Goal: Transaction & Acquisition: Purchase product/service

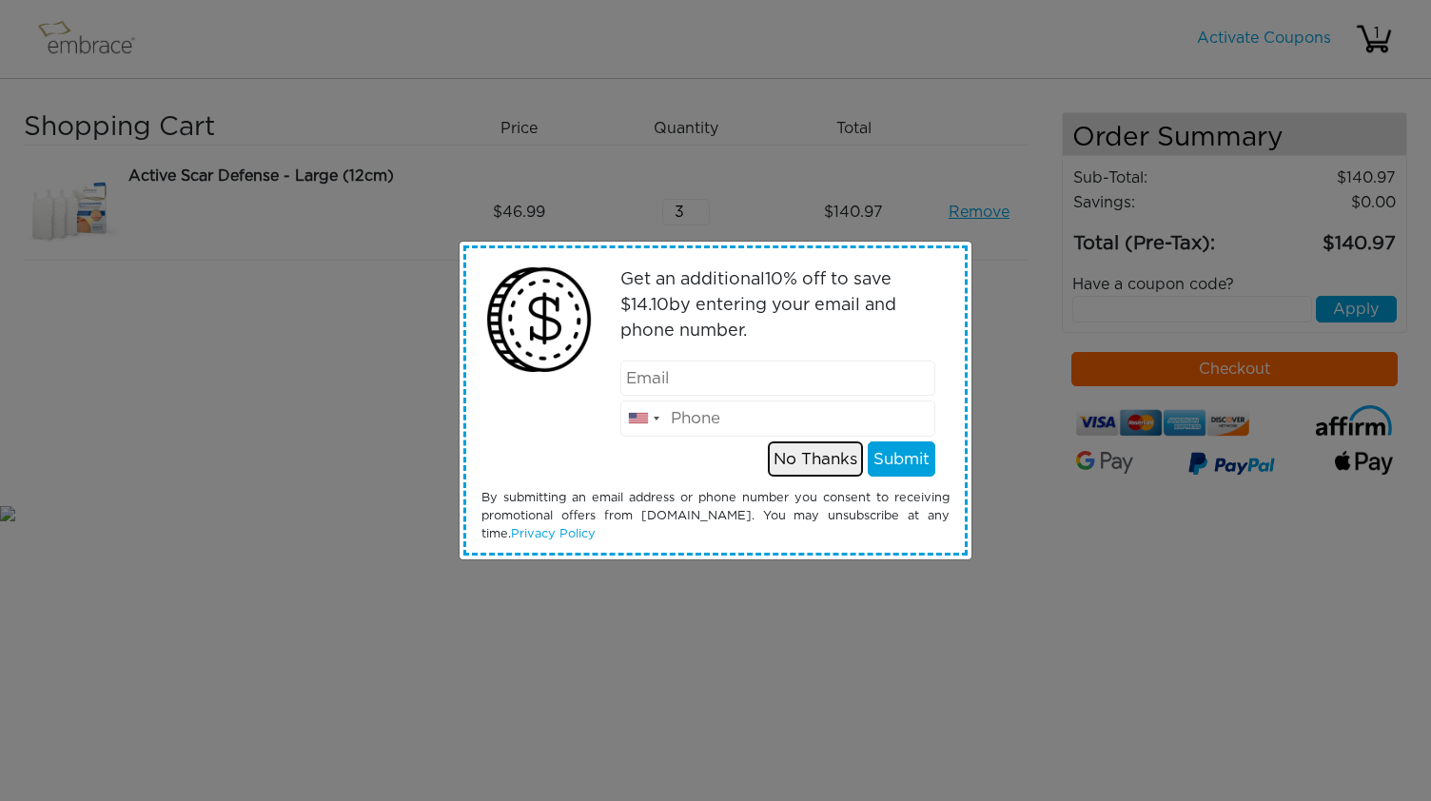
click at [824, 461] on button "No Thanks" at bounding box center [815, 459] width 95 height 36
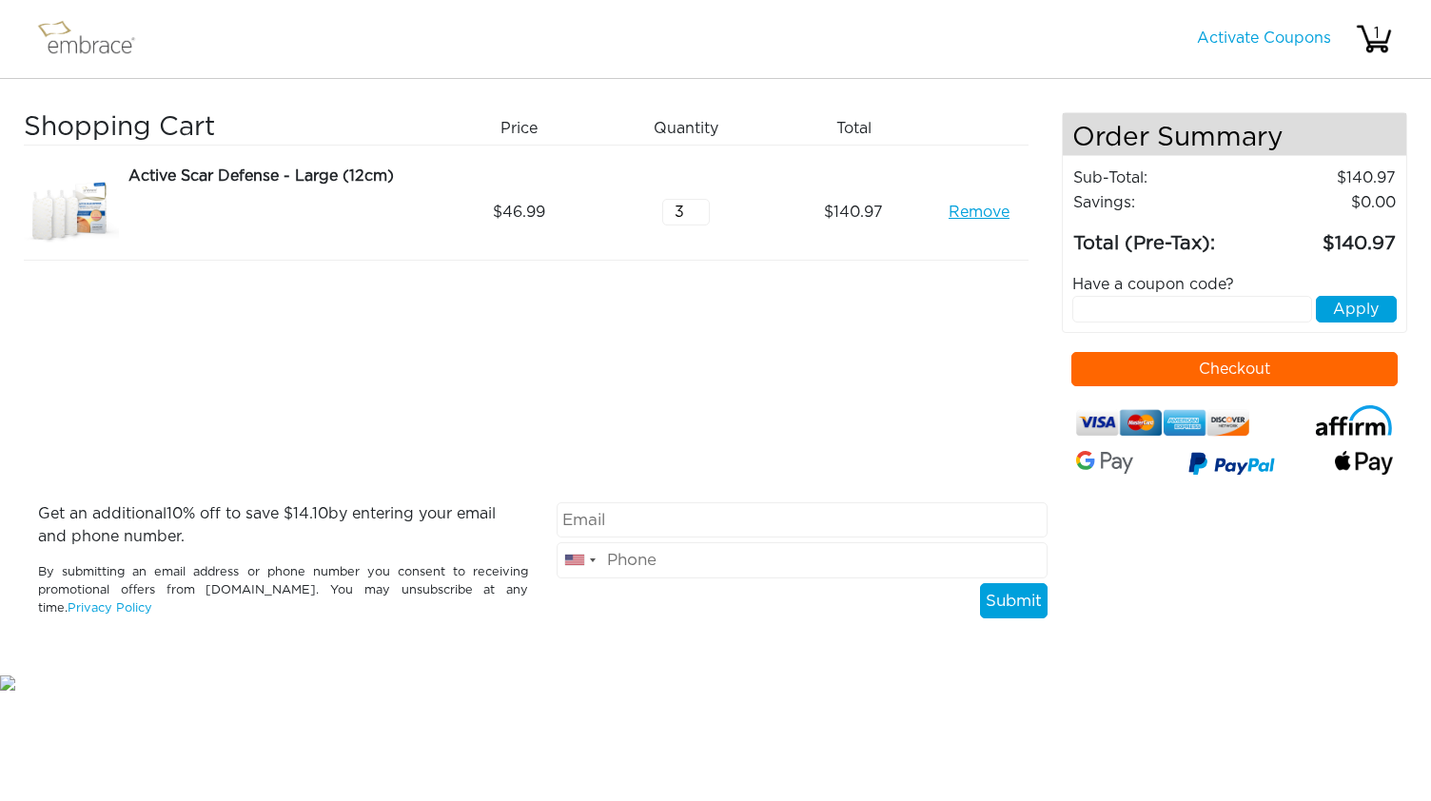
click at [1170, 305] on input "text" at bounding box center [1192, 309] width 241 height 27
type input "welcome10"
click at [1353, 302] on button "Apply" at bounding box center [1356, 309] width 81 height 27
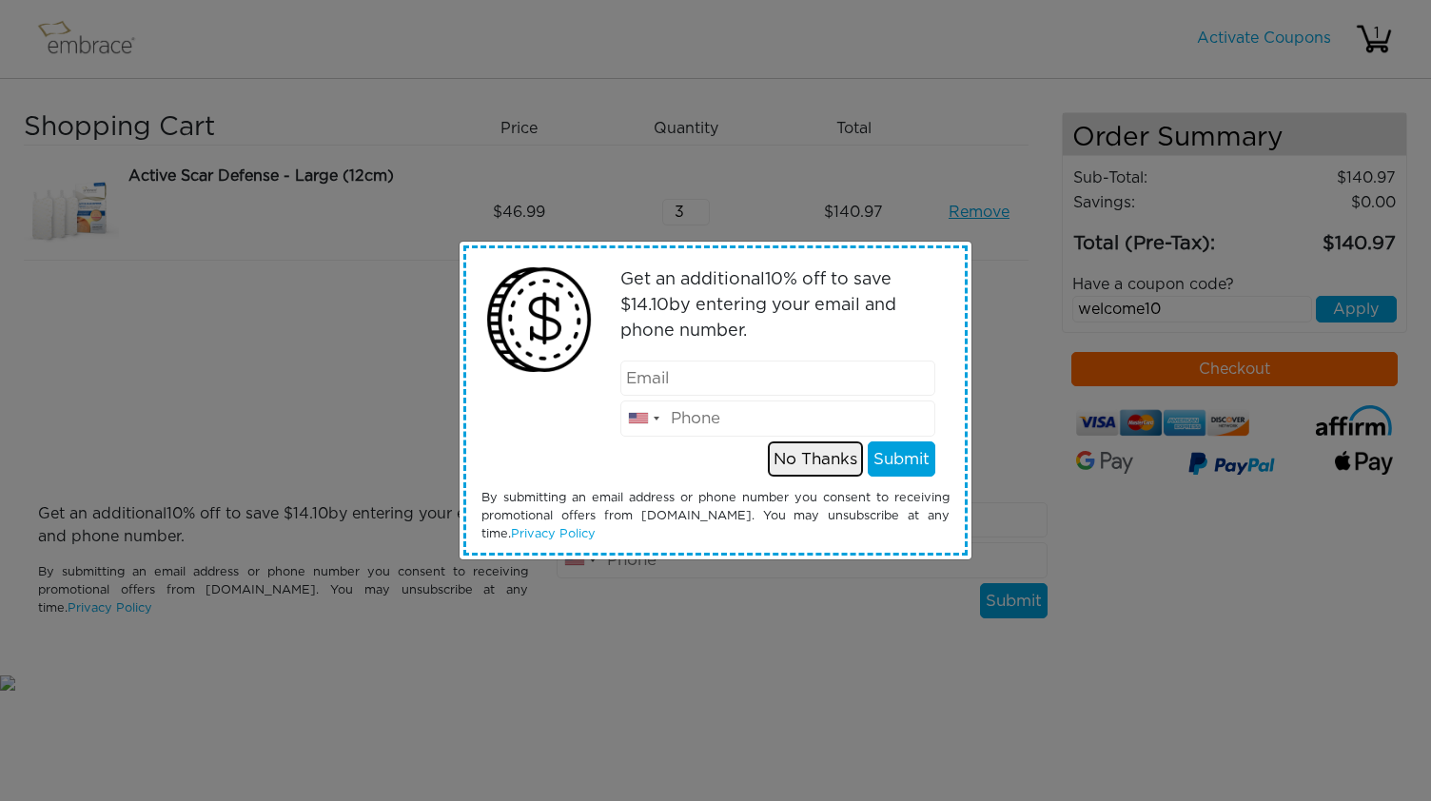
click at [811, 452] on button "No Thanks" at bounding box center [815, 459] width 95 height 36
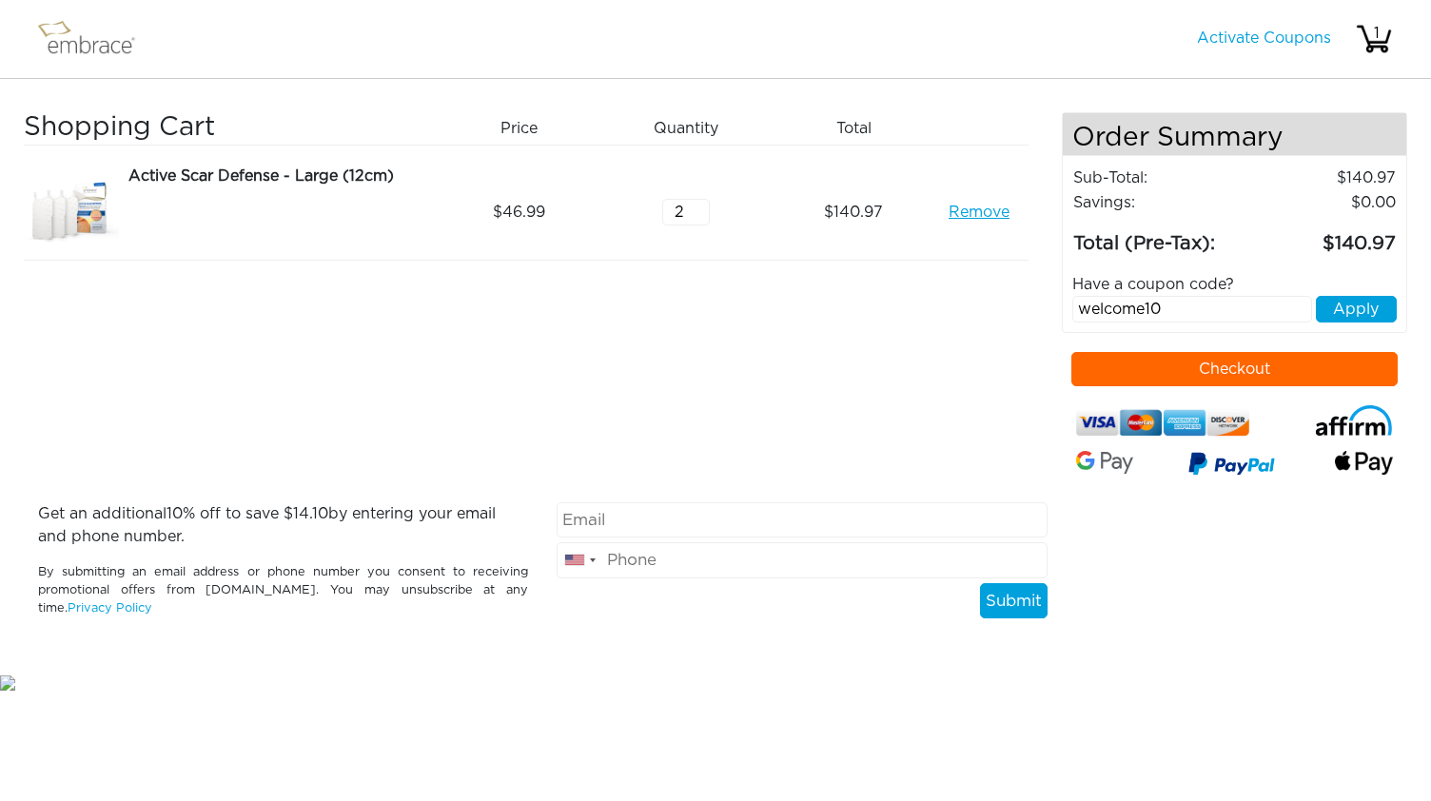
type input "2"
click at [699, 216] on input "2" at bounding box center [686, 212] width 48 height 27
click at [100, 47] on img at bounding box center [95, 39] width 124 height 48
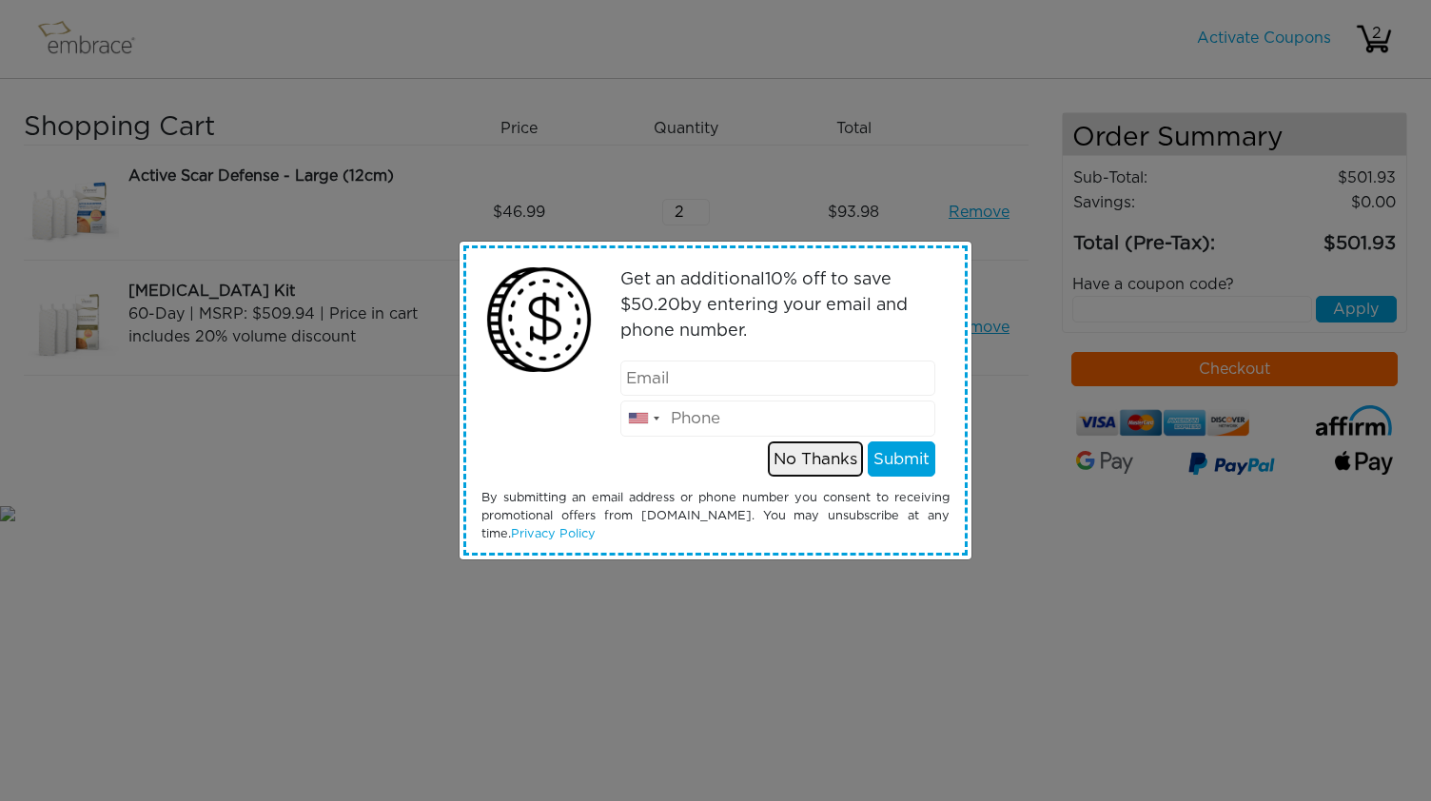
click at [834, 468] on button "No Thanks" at bounding box center [815, 459] width 95 height 36
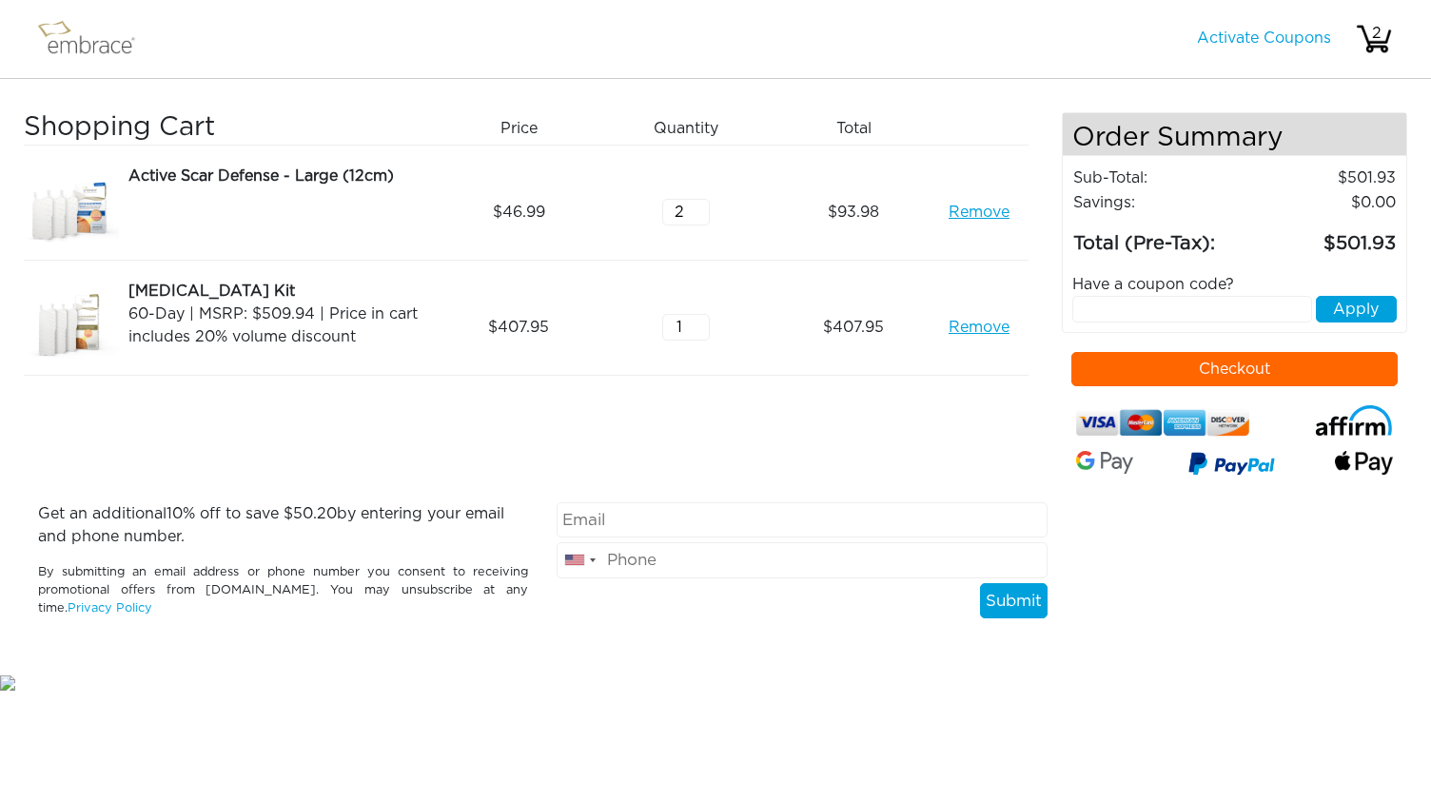
click at [978, 209] on link "Remove" at bounding box center [978, 212] width 61 height 23
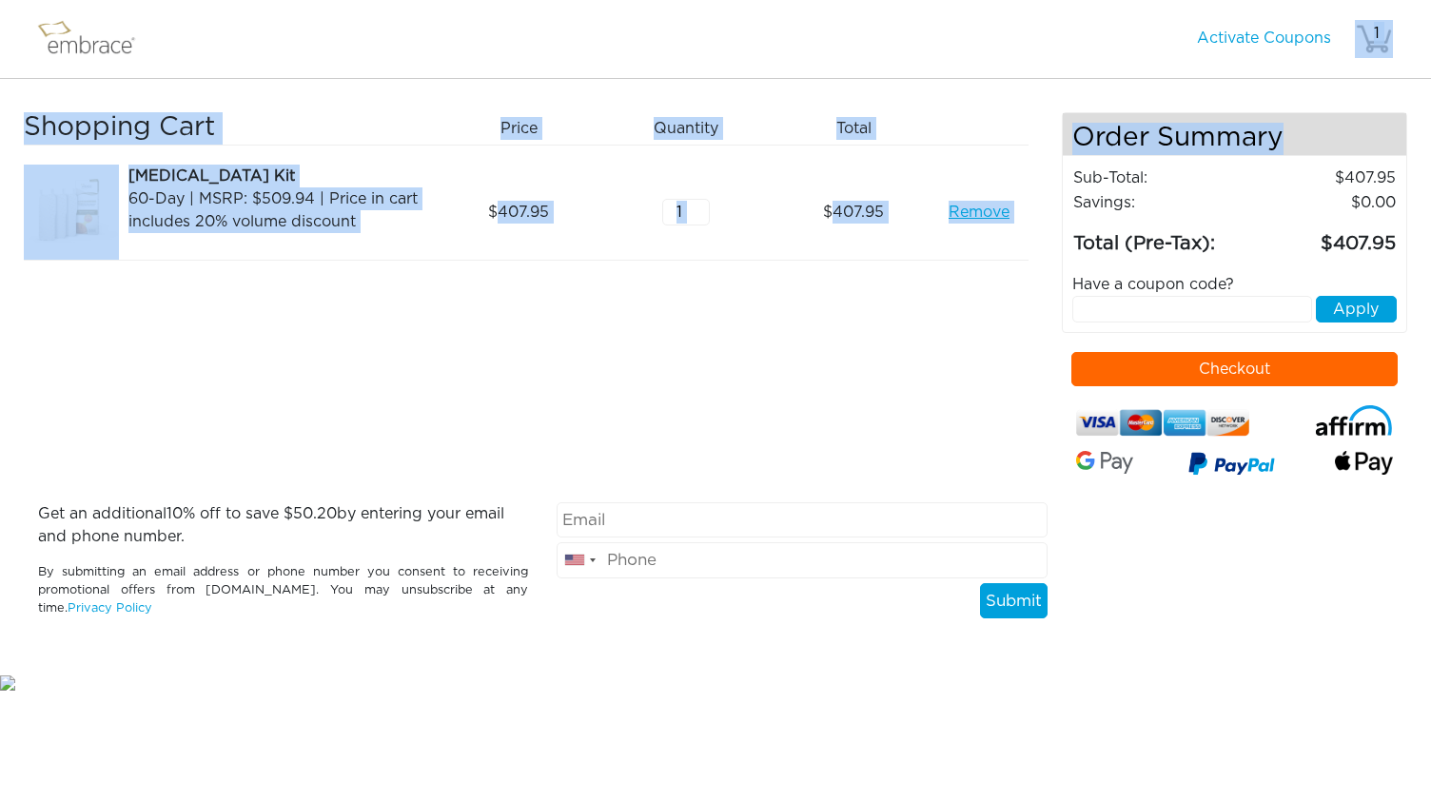
drag, startPoint x: 1424, startPoint y: 152, endPoint x: 1430, endPoint y: 37, distance: 115.3
click at [1430, 37] on body "Activate Coupons Hello, 1 Shopping Cart Price Quantity Qty Total Tummy Tuck Kit…" at bounding box center [715, 347] width 1431 height 694
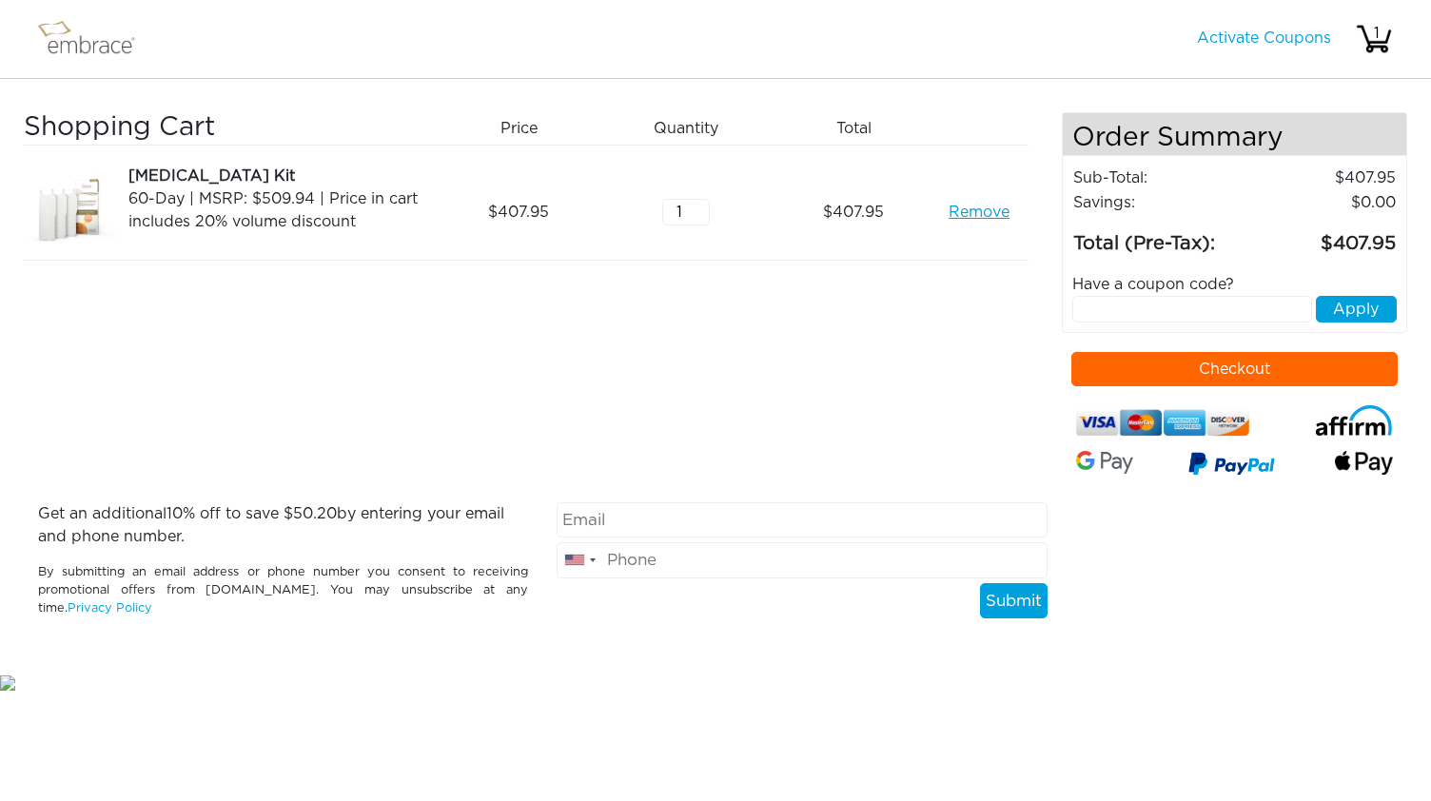
click at [999, 54] on nav "Activate Coupons Hello, 1" at bounding box center [715, 39] width 1431 height 79
click at [102, 44] on img at bounding box center [95, 39] width 124 height 48
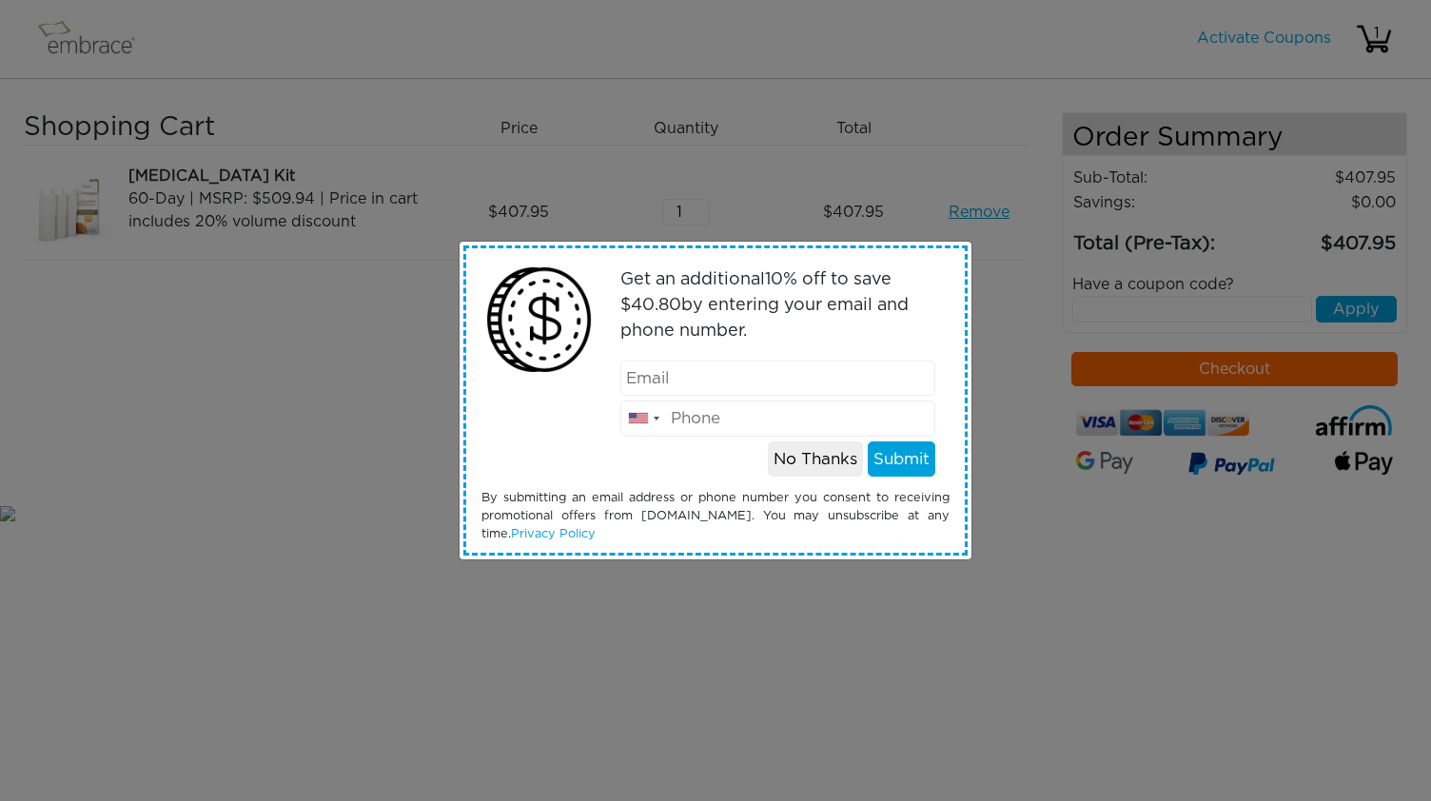
click at [1022, 446] on div "Get an additional 10 % off to save $ 40.80 by entering your email and phone num…" at bounding box center [715, 400] width 1431 height 801
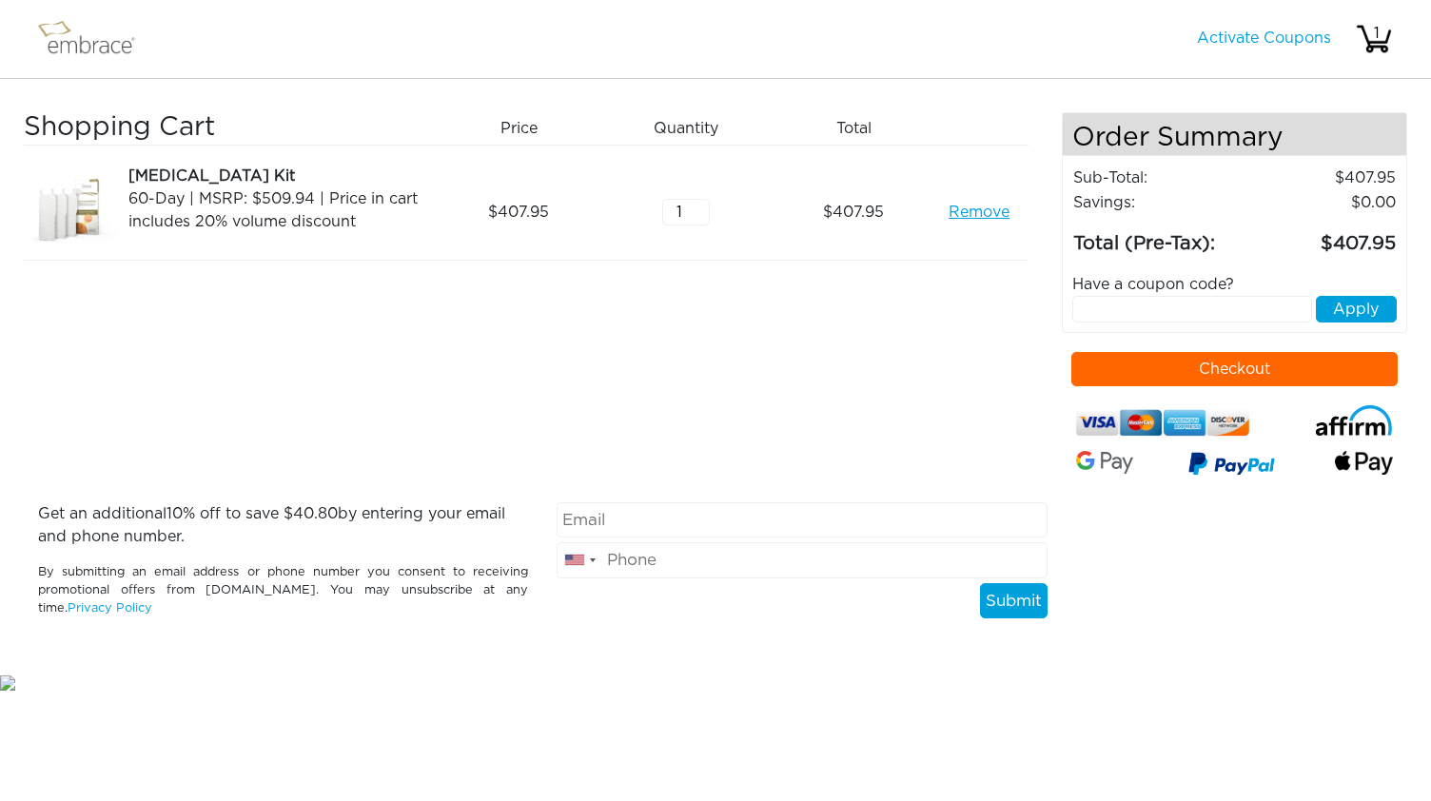
click at [1133, 289] on div "Have a coupon code?" at bounding box center [1235, 284] width 354 height 23
click at [1134, 305] on input "text" at bounding box center [1192, 309] width 241 height 27
type input "extracredit"
click at [1366, 305] on button "Apply" at bounding box center [1356, 309] width 81 height 27
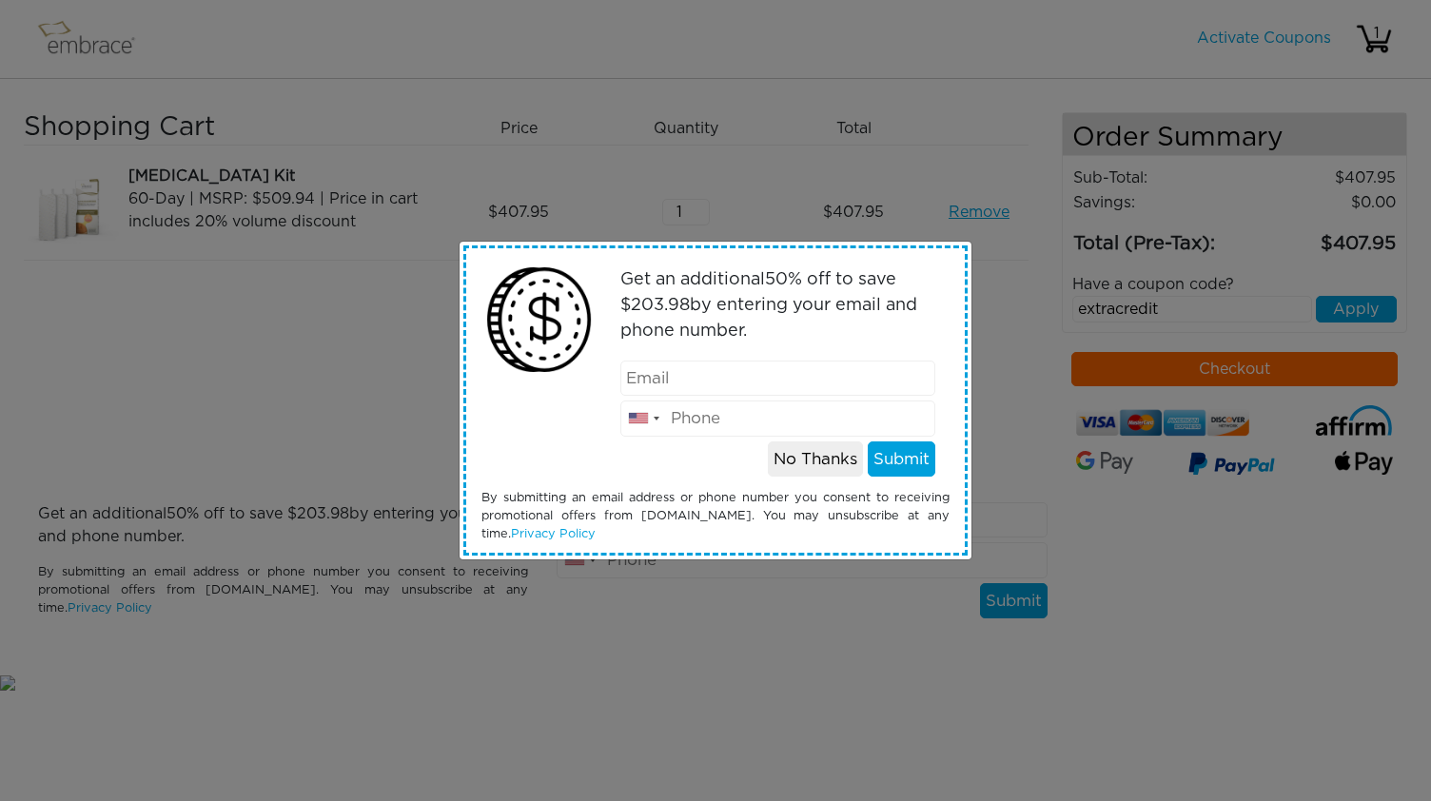
click at [713, 380] on input "email" at bounding box center [778, 379] width 316 height 36
type input "arsh2628@gmail.com"
click at [697, 417] on input "tel" at bounding box center [778, 419] width 316 height 36
type input "9257853061"
click at [907, 459] on button "Submit" at bounding box center [902, 459] width 68 height 36
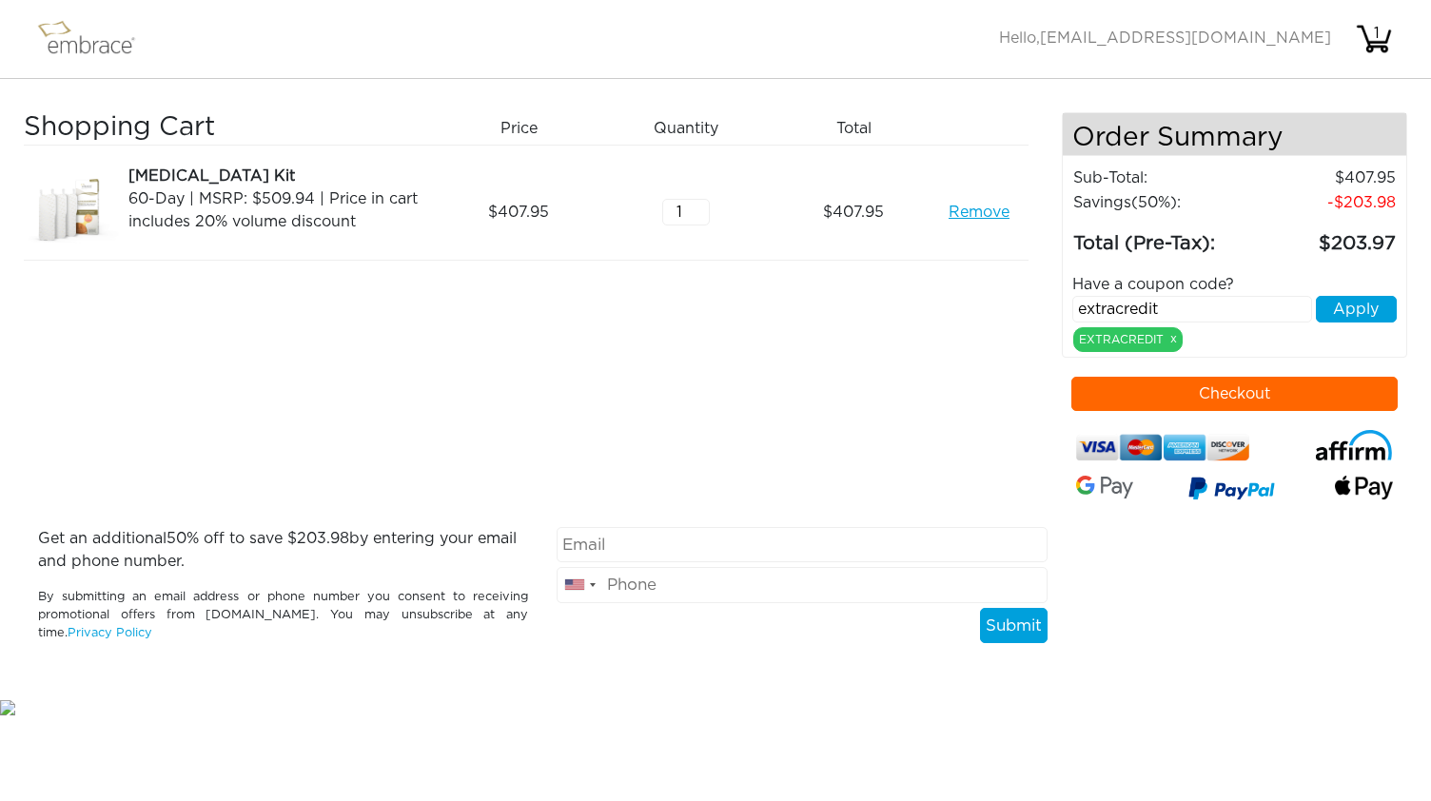
click at [703, 545] on input "email" at bounding box center [802, 545] width 490 height 36
click at [748, 583] on input "tel" at bounding box center [802, 585] width 490 height 36
click at [846, 542] on input "arsh2628@gmail.com9257853061" at bounding box center [802, 545] width 490 height 36
type input "arsh2628@gmail.com"
click at [752, 590] on input "tel" at bounding box center [802, 585] width 490 height 36
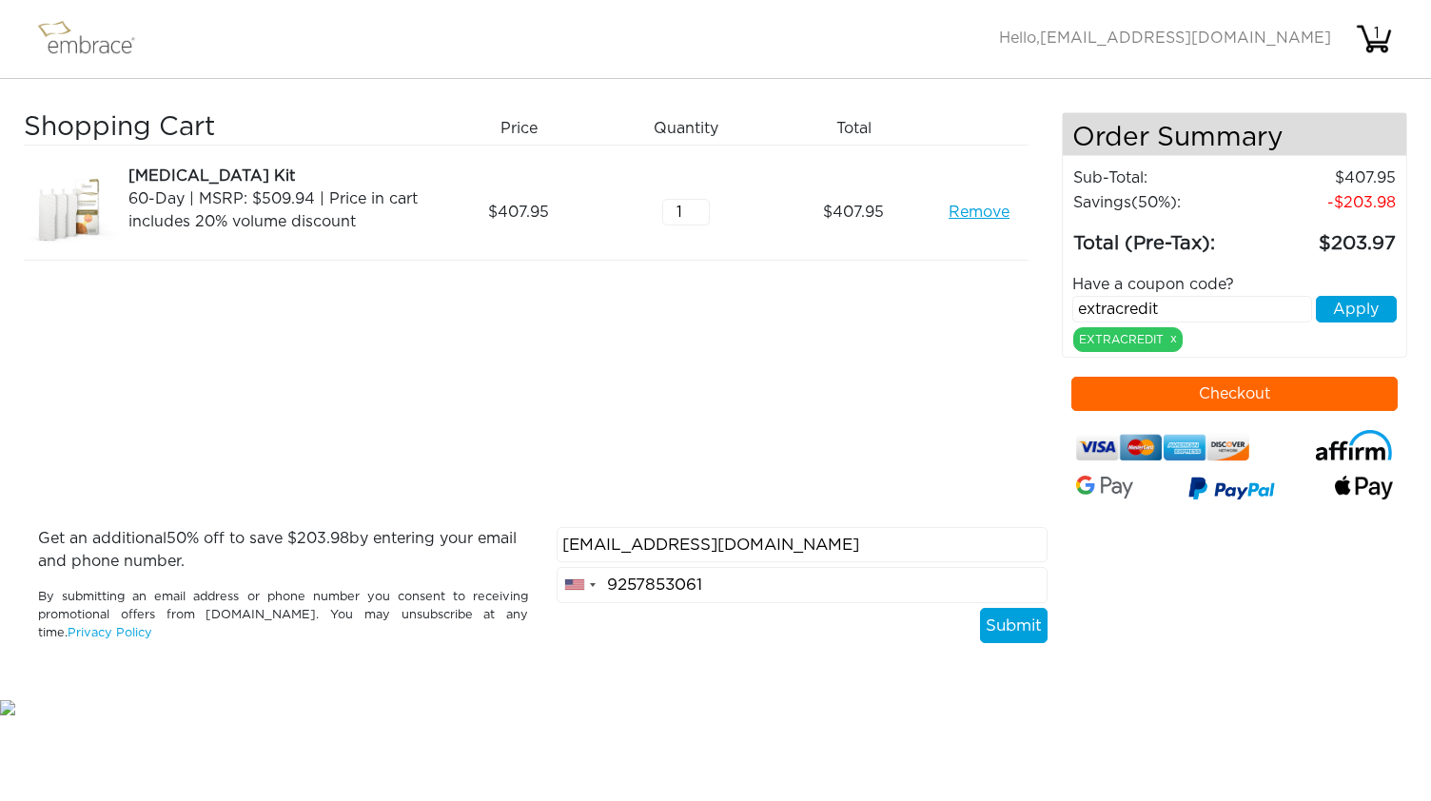
type input "9257853061"
click at [1011, 627] on button "Submit" at bounding box center [1014, 626] width 68 height 36
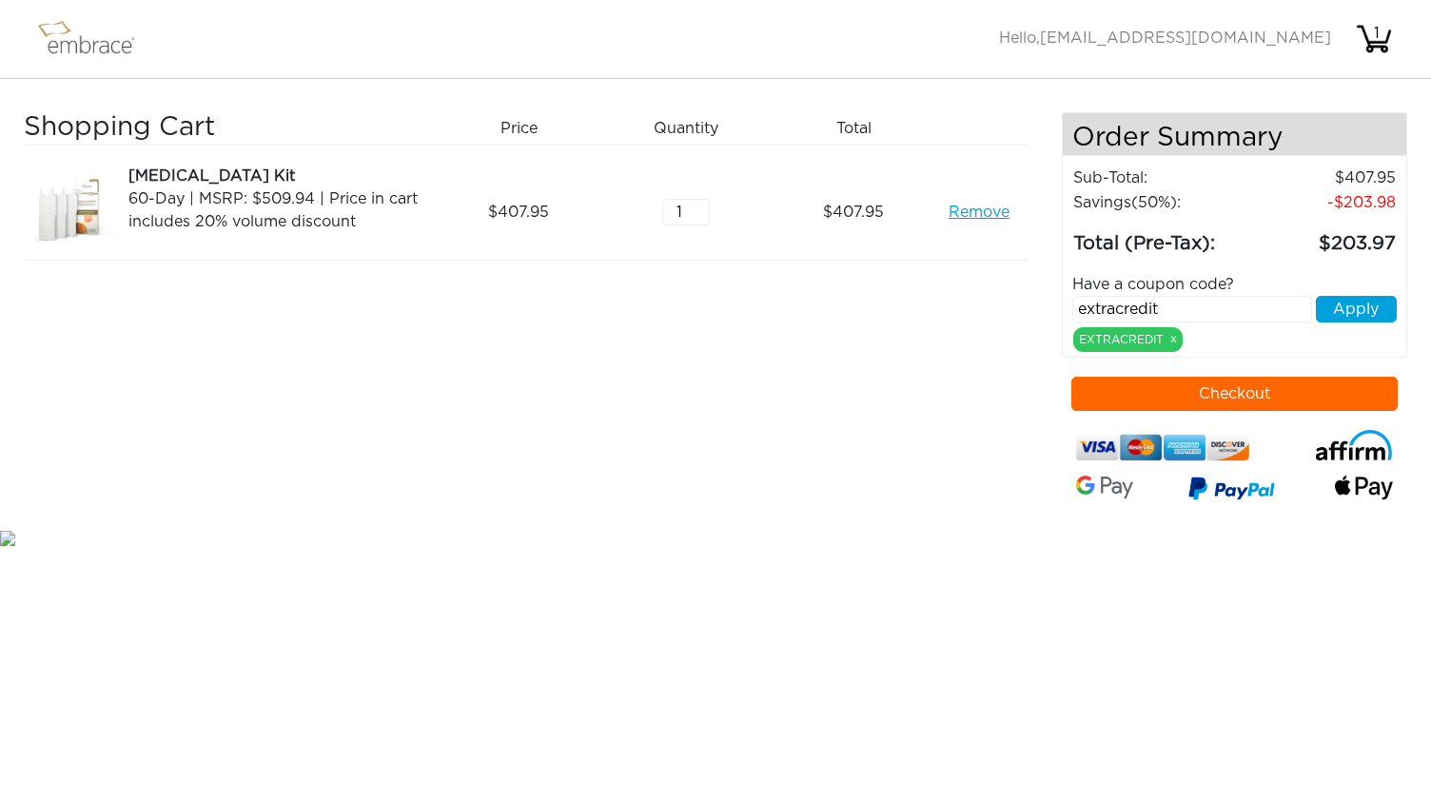
click at [1225, 387] on button "Checkout" at bounding box center [1234, 394] width 327 height 34
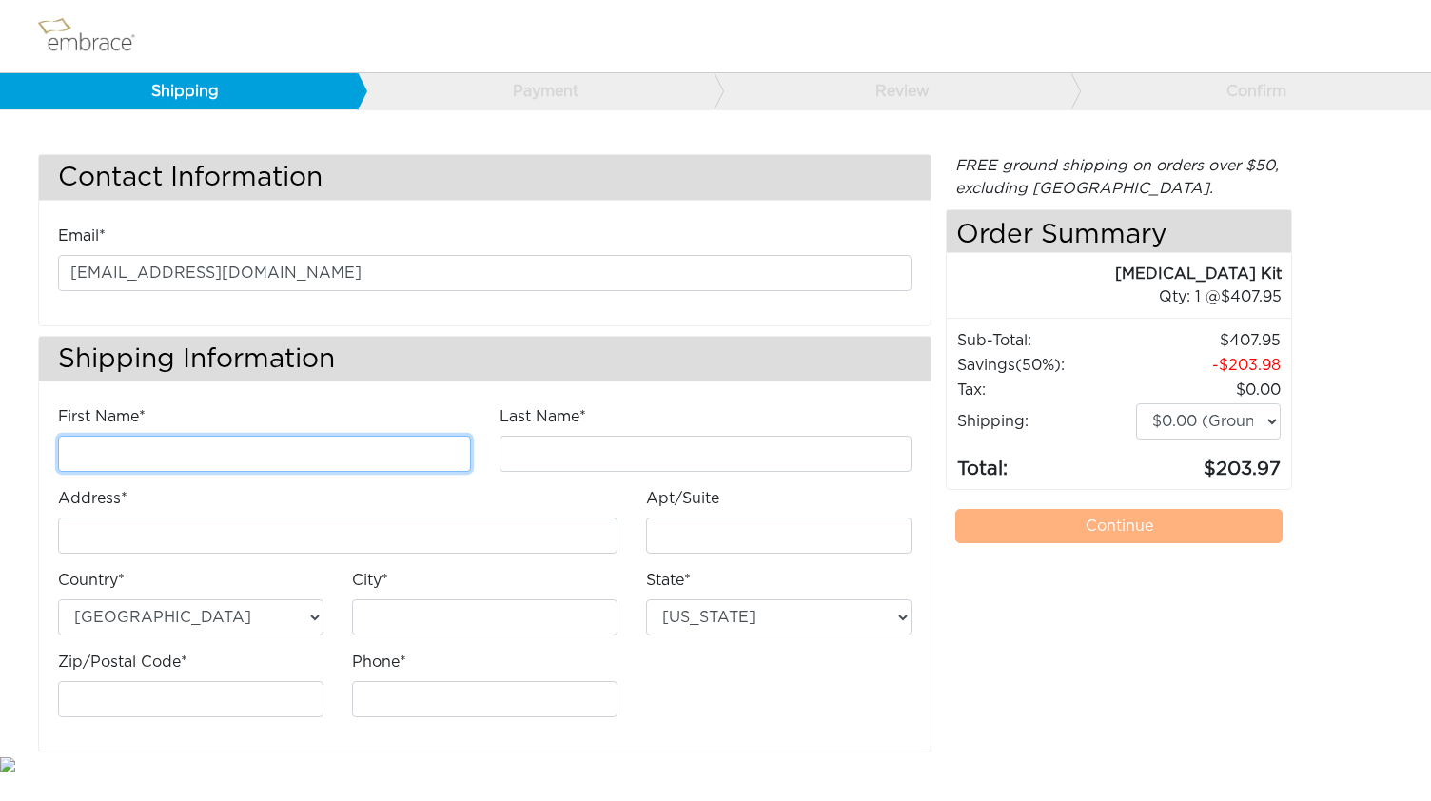
click at [210, 444] on input "First Name*" at bounding box center [264, 454] width 413 height 36
type input "Arshiya"
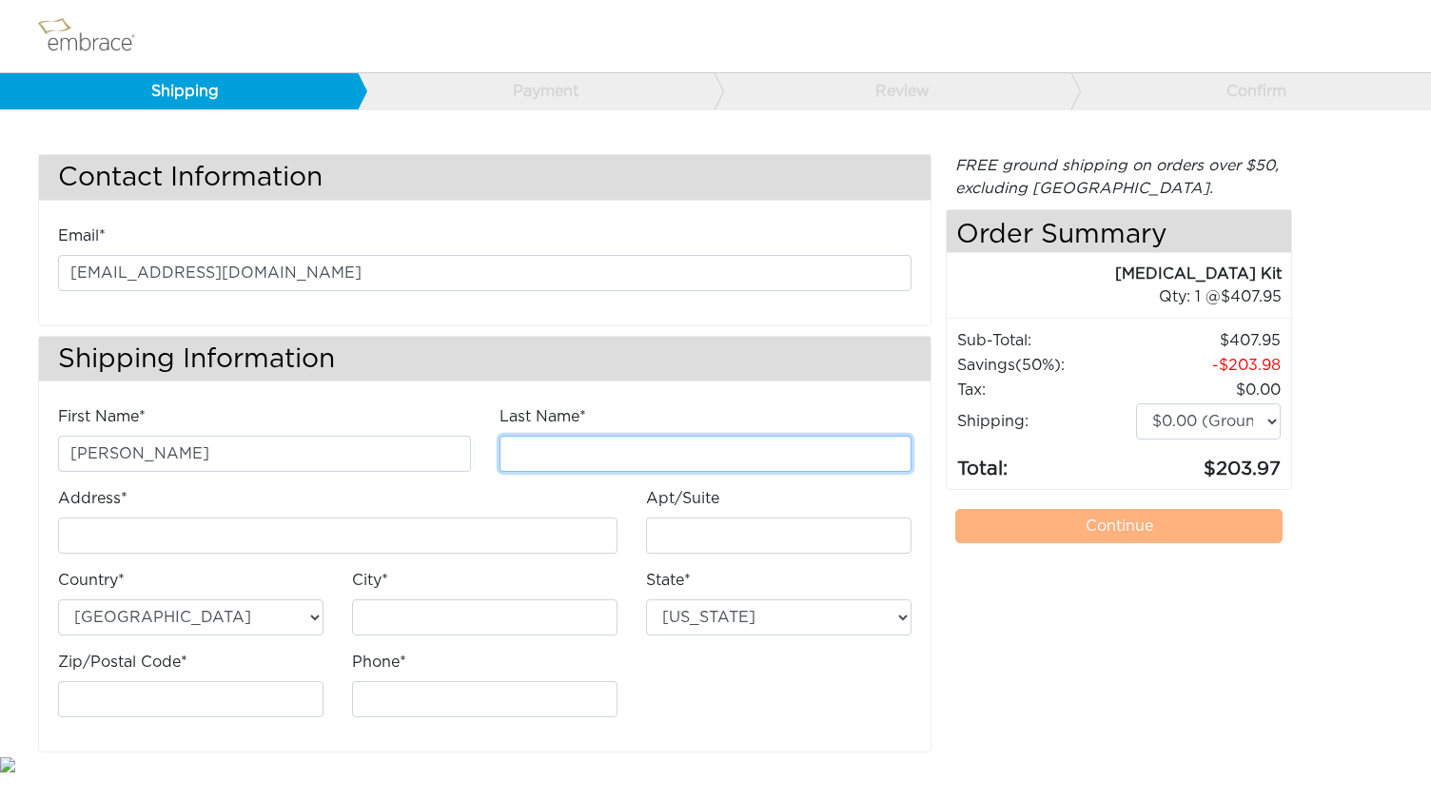
type input "Aziz"
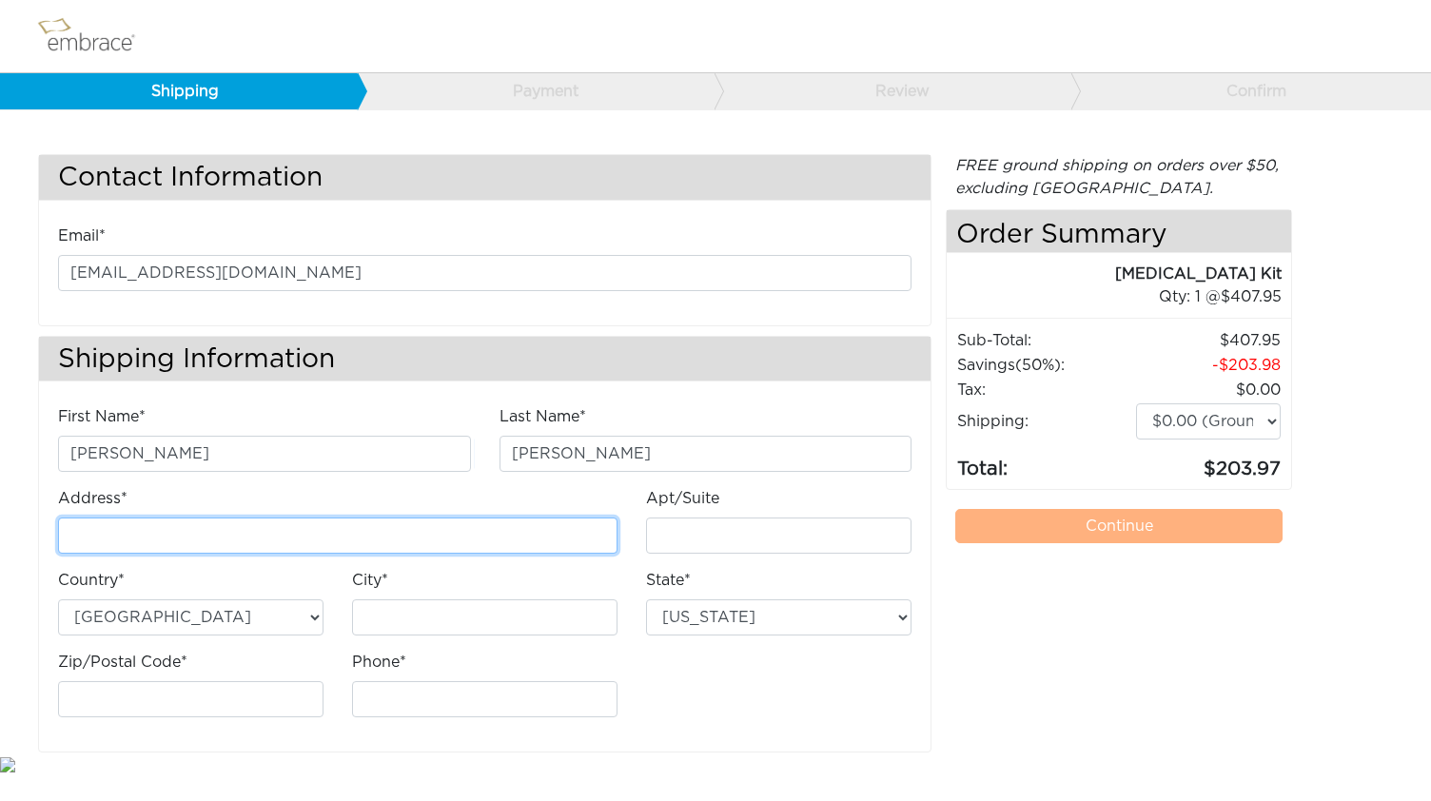
type input "2567 FORINO DR"
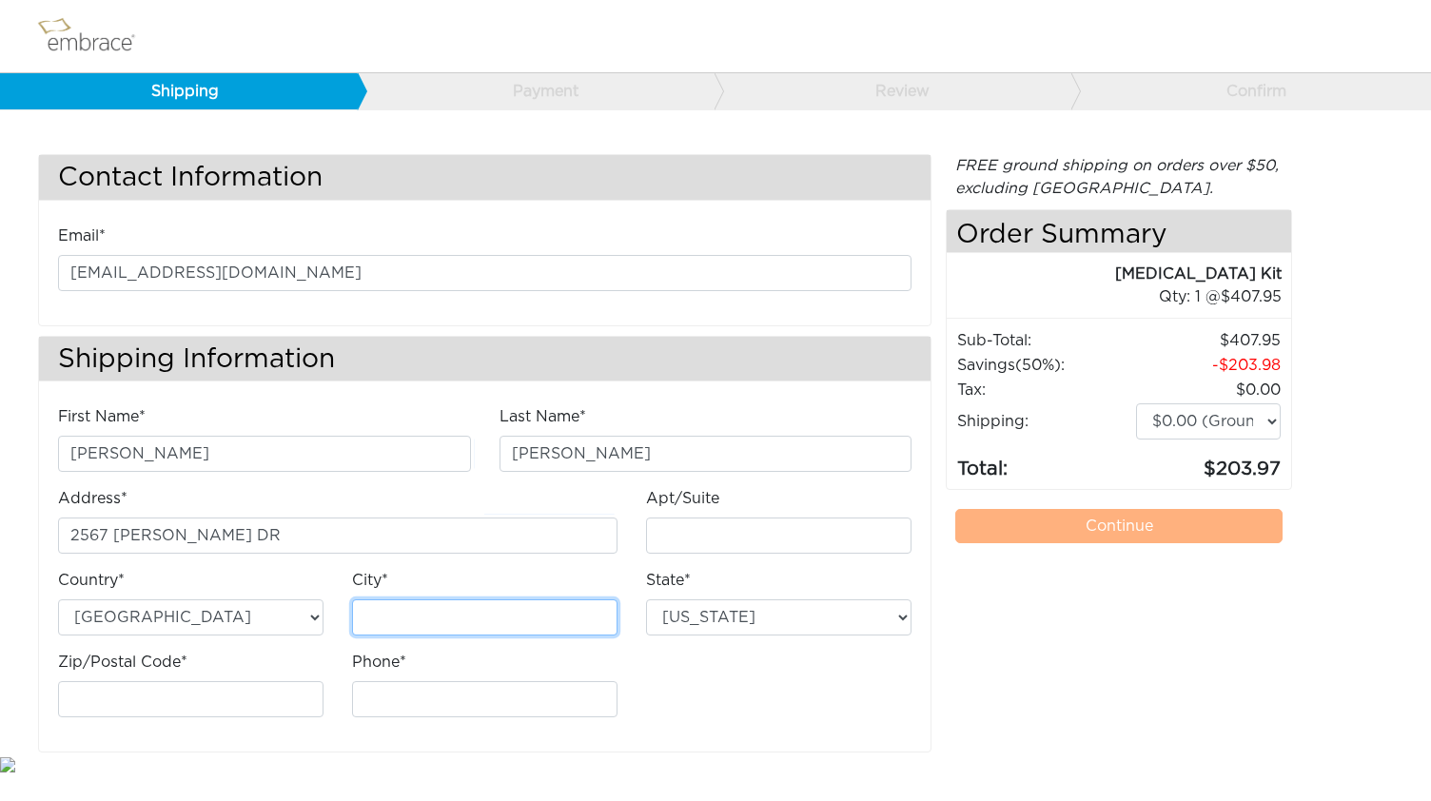
type input "DUBLIN"
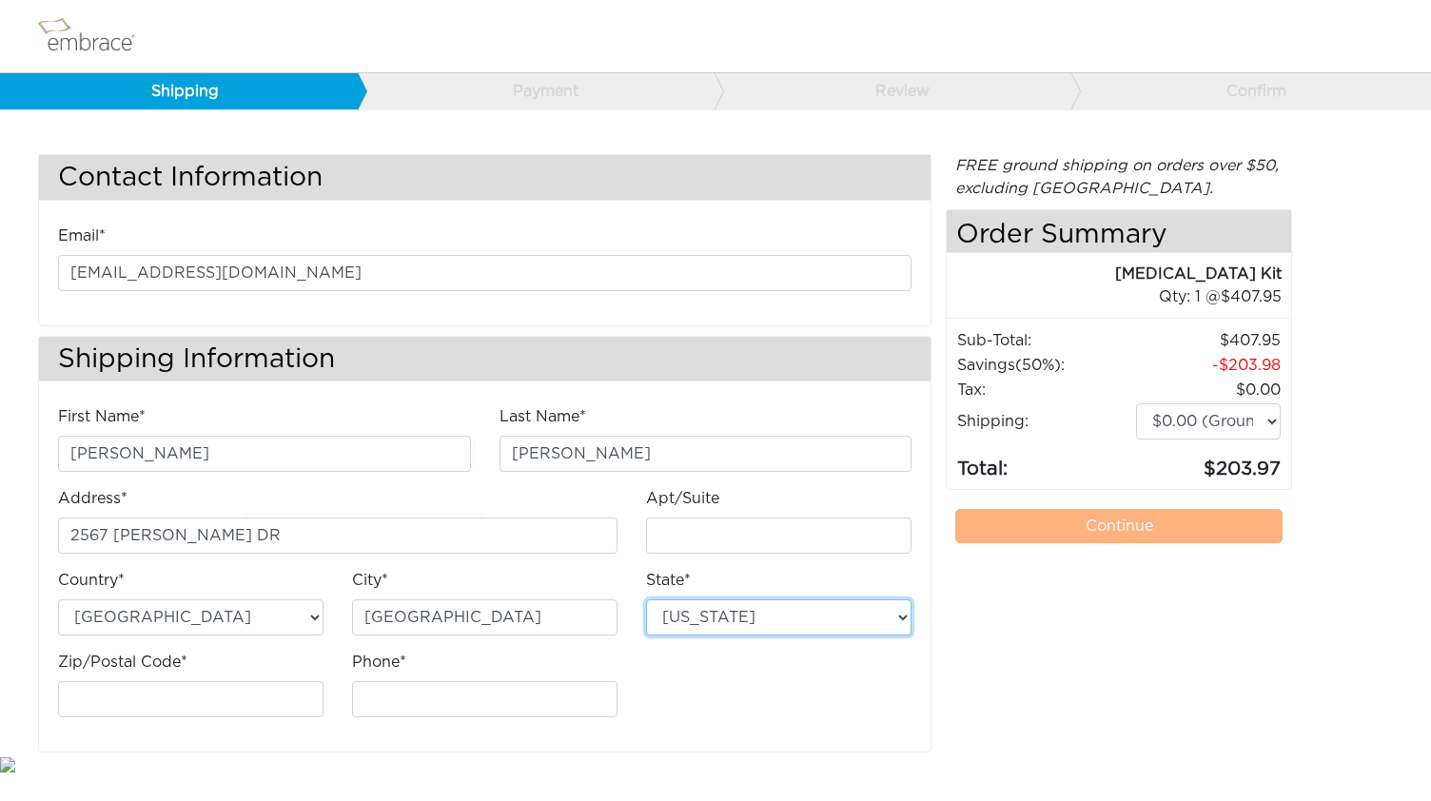
select select "CA"
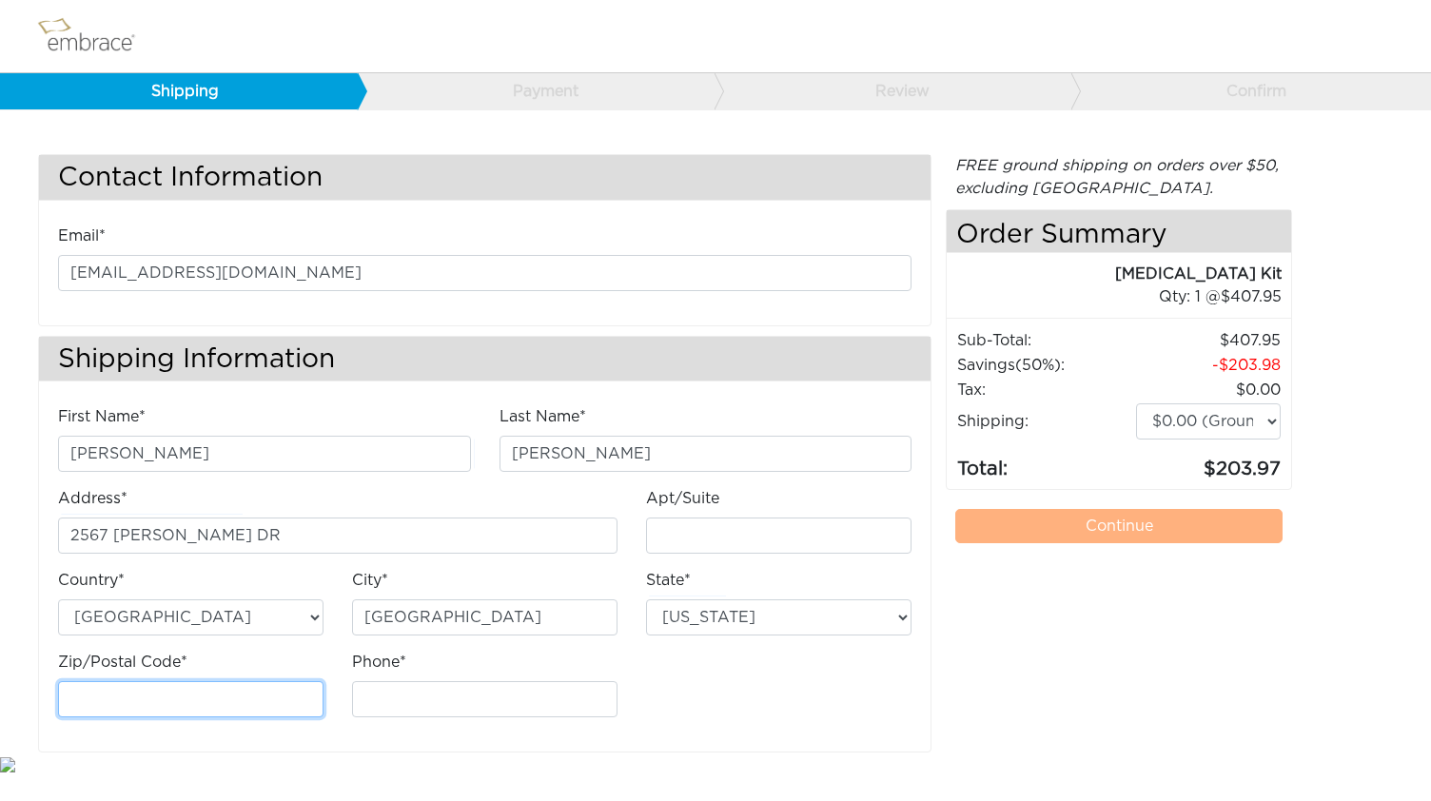
type input "94568-2365"
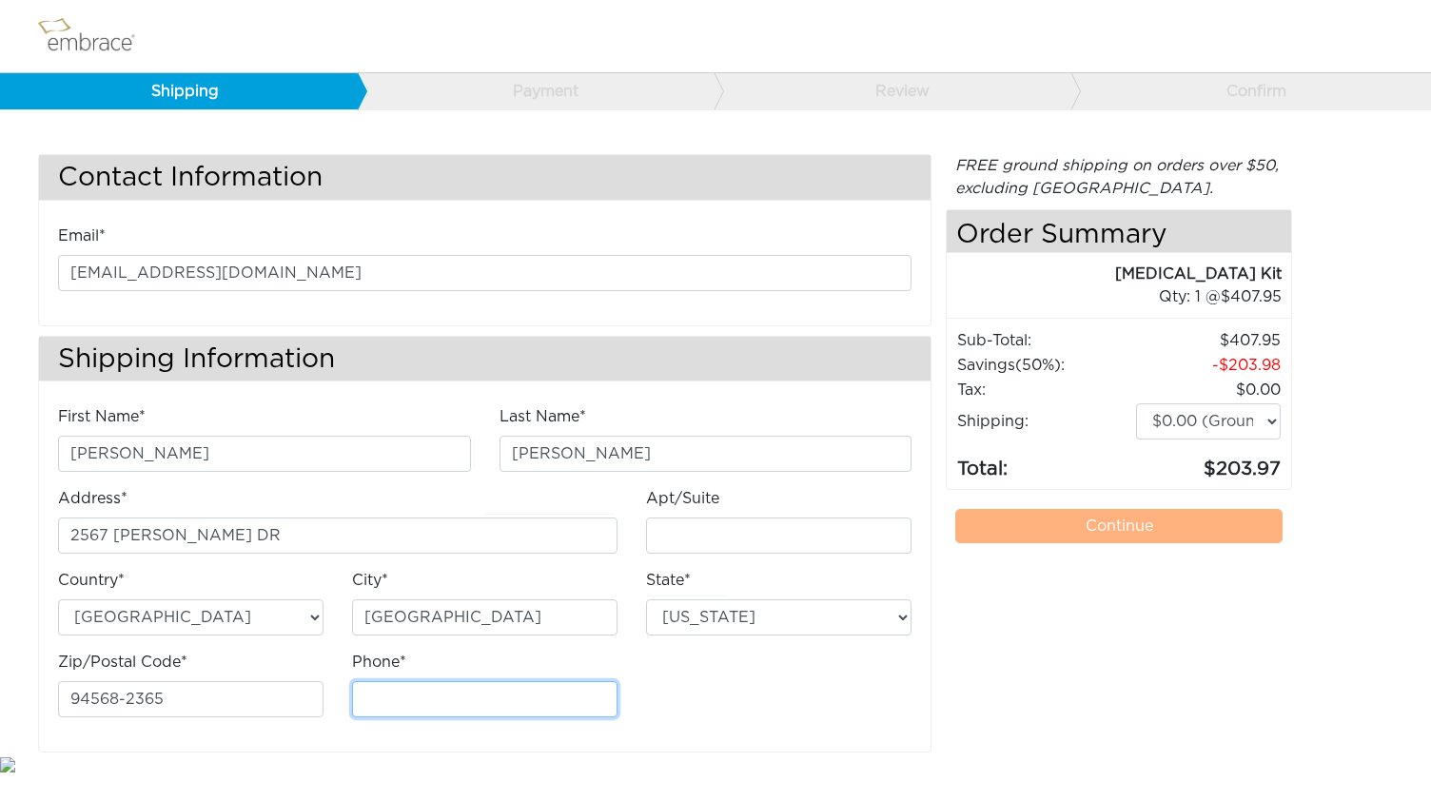
type input "9257853061"
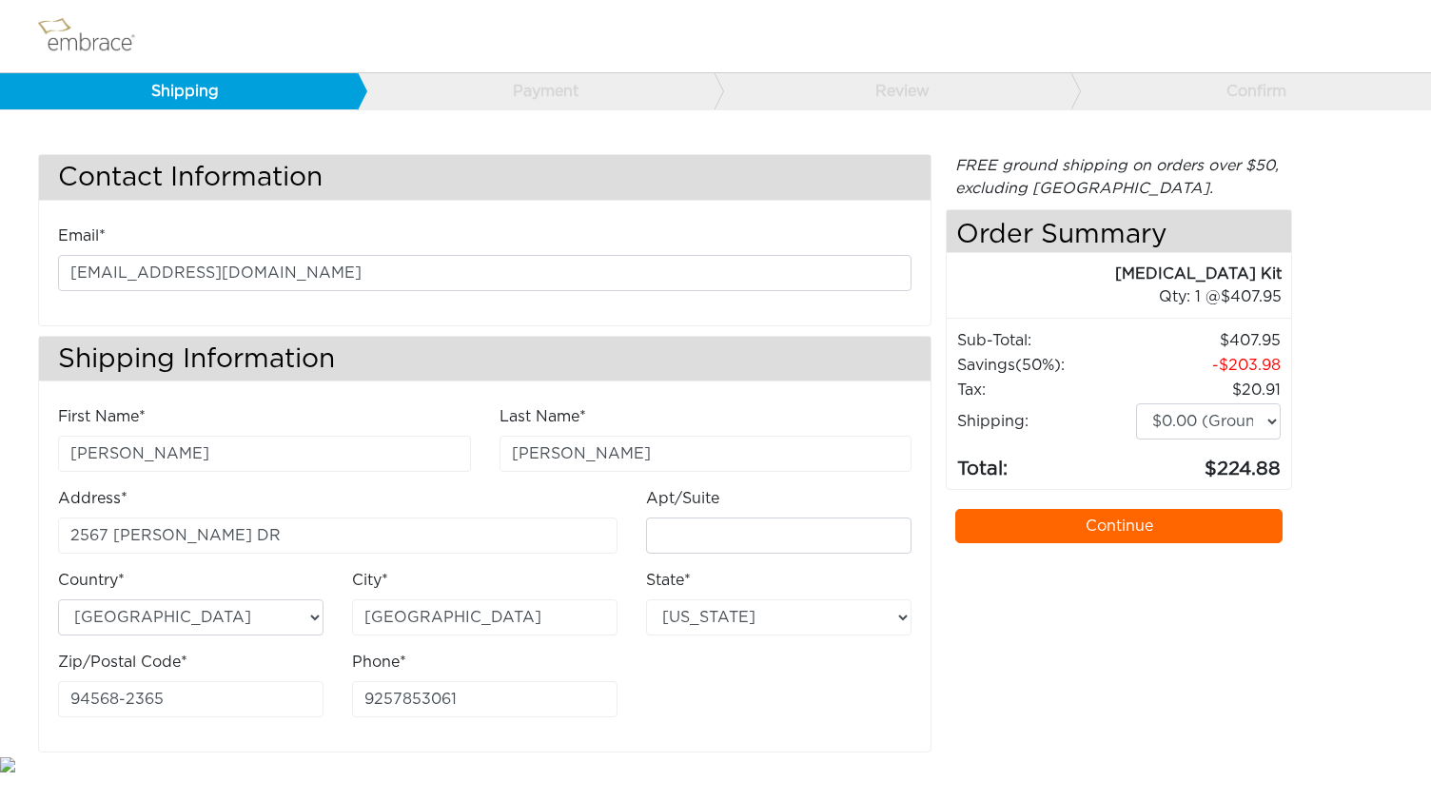
click at [1338, 421] on div "Contact Information Email* arsh2628@gmail.com Shipping Information First Name* …" at bounding box center [715, 453] width 1383 height 598
click at [1136, 403] on select "$0.00 (Ground) $15.00 (Express Saver) $20.00 (Two Day) $30.00 (Overnight)" at bounding box center [1208, 421] width 145 height 36
click at [1105, 524] on link "Continue" at bounding box center [1118, 526] width 327 height 34
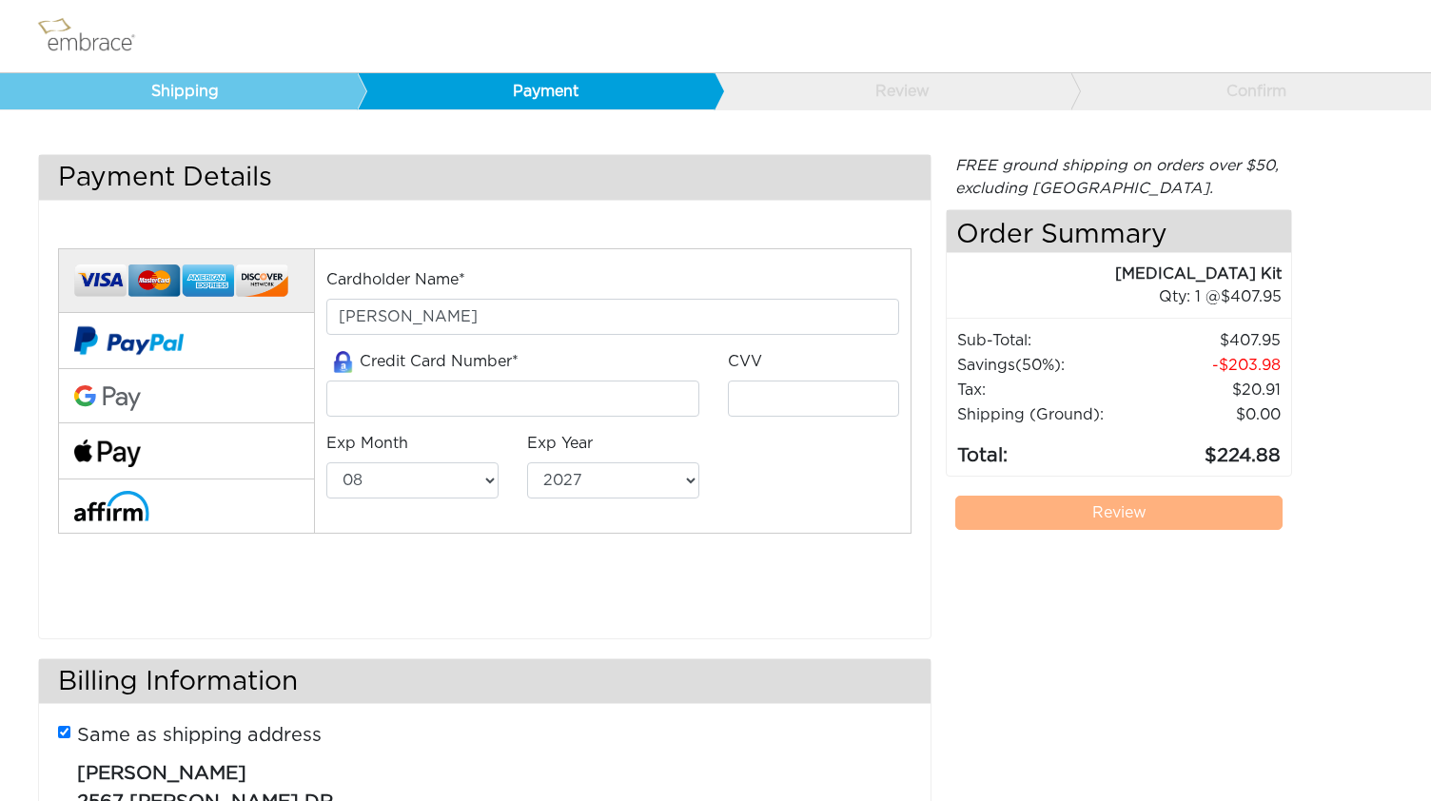
select select "8"
select select "2027"
click at [214, 349] on button at bounding box center [186, 341] width 256 height 56
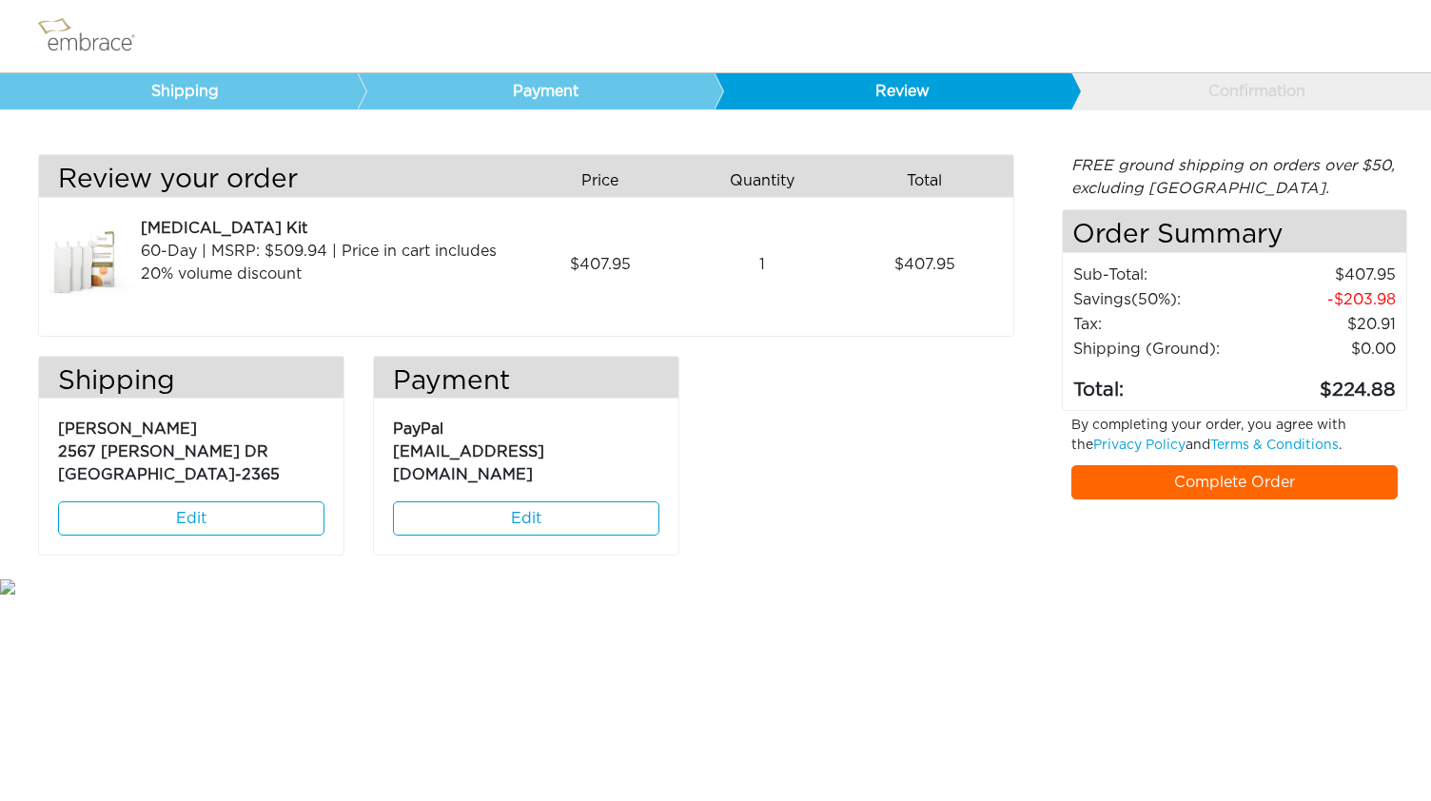
click at [1222, 482] on link "Complete Order" at bounding box center [1234, 482] width 327 height 34
